Goal: Communication & Community: Answer question/provide support

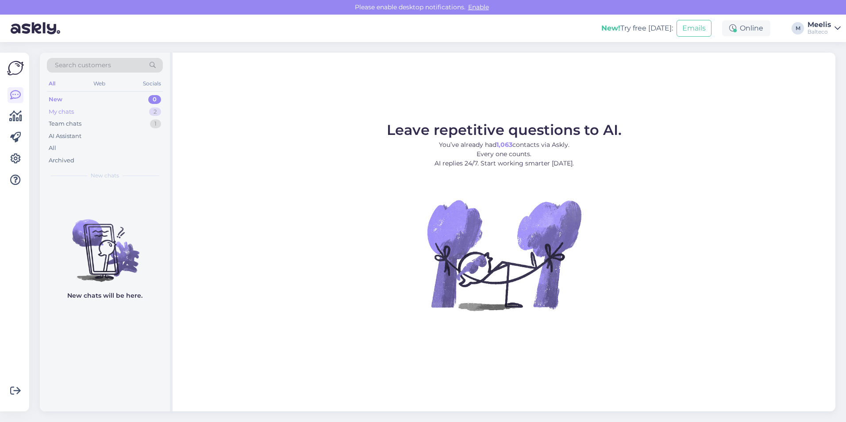
click at [68, 110] on div "My chats" at bounding box center [61, 111] width 25 height 9
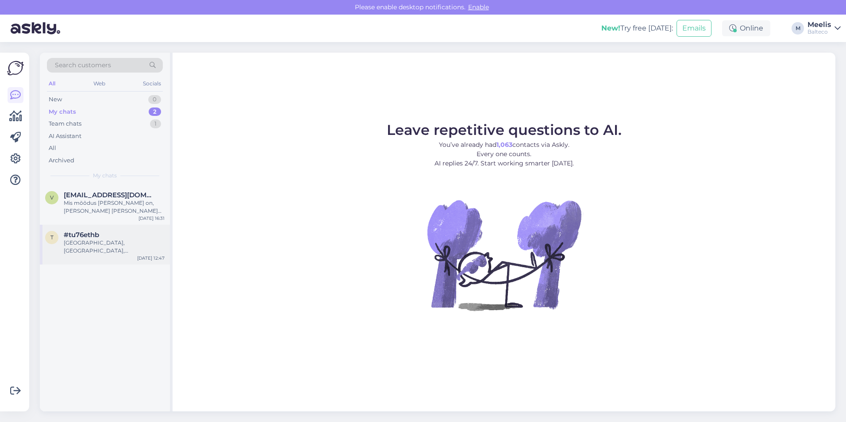
click at [95, 247] on div "[GEOGRAPHIC_DATA], [GEOGRAPHIC_DATA], [GEOGRAPHIC_DATA], [GEOGRAPHIC_DATA], 938…" at bounding box center [114, 247] width 101 height 16
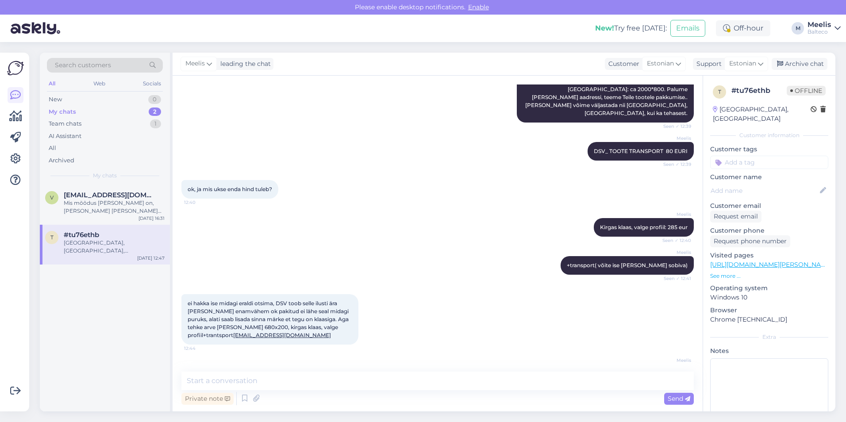
scroll to position [572, 0]
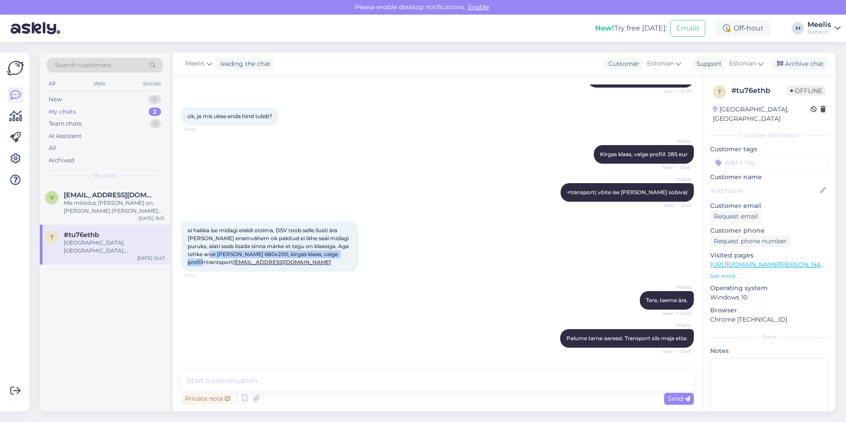
drag, startPoint x: 199, startPoint y: 214, endPoint x: 338, endPoint y: 211, distance: 139.4
click at [338, 221] on div "ei hakka ise midagi eraldi otsima, DSV toob selle ilusti ära [PERSON_NAME] enam…" at bounding box center [269, 246] width 177 height 50
drag, startPoint x: 338, startPoint y: 211, endPoint x: 329, endPoint y: 211, distance: 9.3
copy span "Sola 680x200, [PERSON_NAME], valge profiil+trantsport"
drag, startPoint x: 189, startPoint y: 335, endPoint x: 241, endPoint y: 345, distance: 52.3
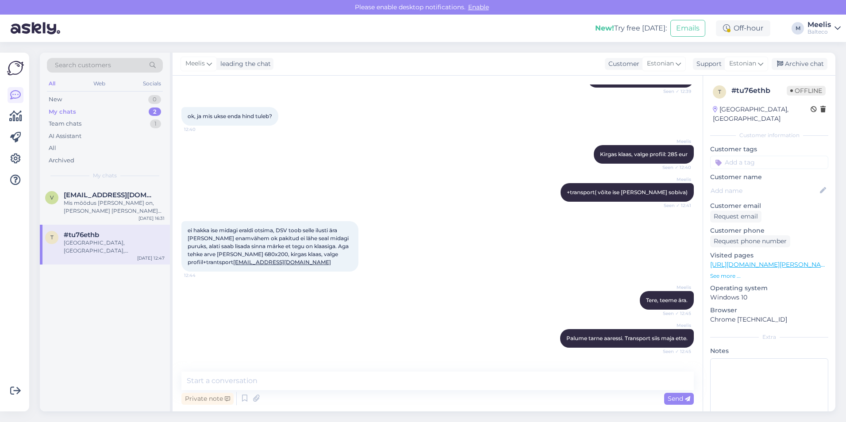
click at [241, 277] on div "[GEOGRAPHIC_DATA], [GEOGRAPHIC_DATA], [GEOGRAPHIC_DATA], [GEOGRAPHIC_DATA], 938…" at bounding box center [269, 384] width 177 height 35
click at [209, 277] on span "[GEOGRAPHIC_DATA], [GEOGRAPHIC_DATA], [GEOGRAPHIC_DATA], [GEOGRAPHIC_DATA], 938…" at bounding box center [264, 384] width 152 height 23
click at [184, 277] on div "[GEOGRAPHIC_DATA], [GEOGRAPHIC_DATA], [GEOGRAPHIC_DATA], [GEOGRAPHIC_DATA], 938…" at bounding box center [269, 384] width 177 height 35
drag, startPoint x: 186, startPoint y: 335, endPoint x: 250, endPoint y: 348, distance: 65.3
click at [250, 277] on div "[GEOGRAPHIC_DATA], [GEOGRAPHIC_DATA], [GEOGRAPHIC_DATA], [GEOGRAPHIC_DATA], 938…" at bounding box center [269, 384] width 177 height 35
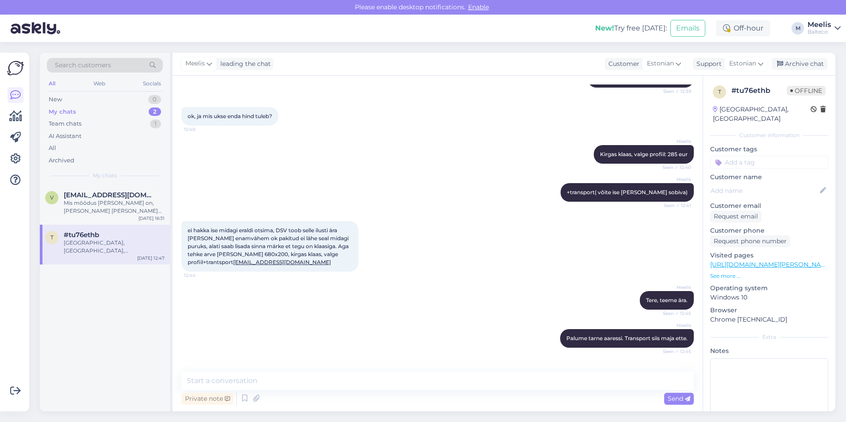
drag, startPoint x: 250, startPoint y: 348, endPoint x: 234, endPoint y: 344, distance: 16.4
drag, startPoint x: 234, startPoint y: 344, endPoint x: 262, endPoint y: 211, distance: 136.0
click at [262, 221] on div "ei hakka ise midagi eraldi otsima, DSV toob selle ilusti ära [PERSON_NAME] enam…" at bounding box center [269, 246] width 177 height 50
click at [198, 277] on span "[GEOGRAPHIC_DATA], [GEOGRAPHIC_DATA], [GEOGRAPHIC_DATA], [GEOGRAPHIC_DATA], 938…" at bounding box center [264, 384] width 152 height 23
drag, startPoint x: 198, startPoint y: 337, endPoint x: 218, endPoint y: 343, distance: 20.7
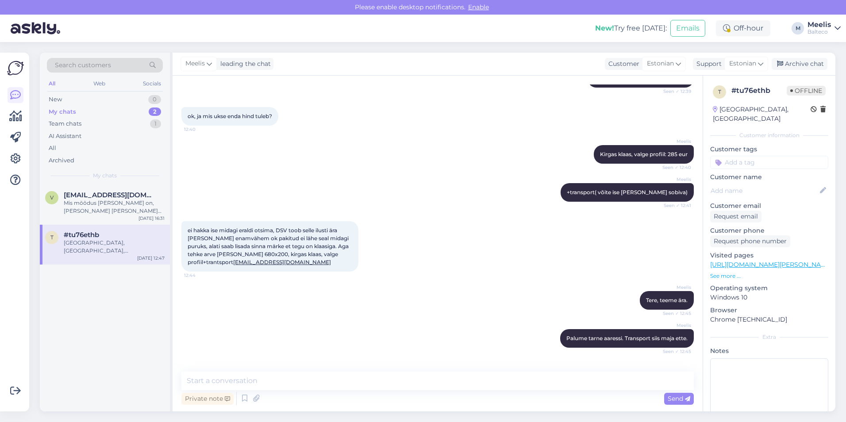
click at [219, 277] on span "[GEOGRAPHIC_DATA], [GEOGRAPHIC_DATA], [GEOGRAPHIC_DATA], [GEOGRAPHIC_DATA], 938…" at bounding box center [264, 384] width 152 height 23
click at [215, 277] on span "[GEOGRAPHIC_DATA], [GEOGRAPHIC_DATA], [GEOGRAPHIC_DATA], [GEOGRAPHIC_DATA], 938…" at bounding box center [264, 384] width 152 height 23
drag, startPoint x: 215, startPoint y: 343, endPoint x: 246, endPoint y: 346, distance: 32.0
click at [246, 277] on div "[GEOGRAPHIC_DATA], [GEOGRAPHIC_DATA], [GEOGRAPHIC_DATA], [GEOGRAPHIC_DATA], 938…" at bounding box center [269, 384] width 177 height 35
drag, startPoint x: 246, startPoint y: 346, endPoint x: 229, endPoint y: 344, distance: 17.9
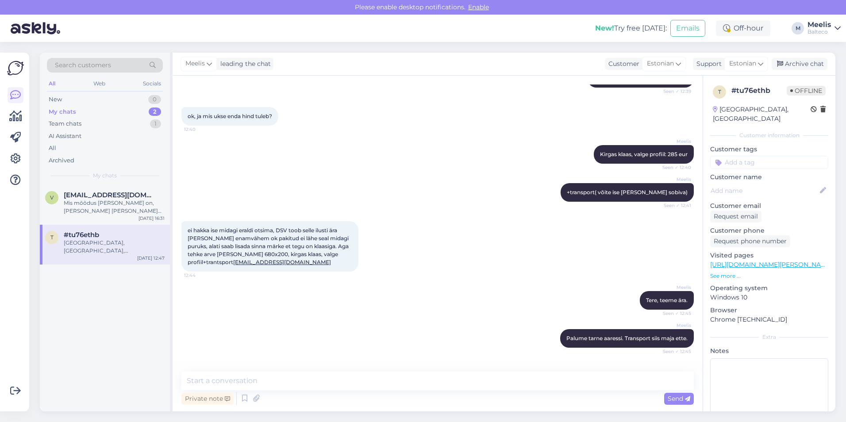
copy span "[GEOGRAPHIC_DATA], [GEOGRAPHIC_DATA], [GEOGRAPHIC_DATA], [GEOGRAPHIC_DATA], 938…"
